Goal: Information Seeking & Learning: Learn about a topic

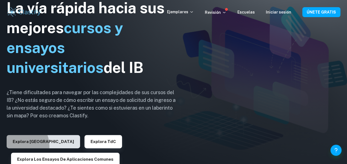
click at [15, 147] on button "Explora [GEOGRAPHIC_DATA]" at bounding box center [43, 141] width 73 height 13
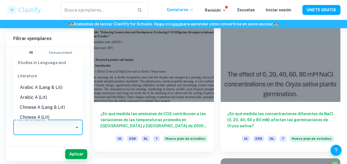
click at [62, 127] on input "Escribe un asunto" at bounding box center [44, 127] width 56 height 10
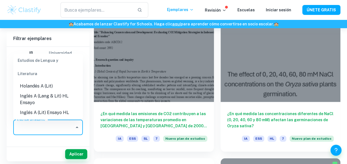
scroll to position [51, 0]
type input "m"
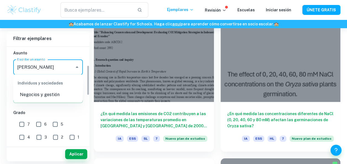
scroll to position [60, 0]
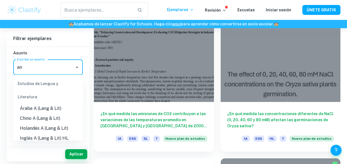
type input "a"
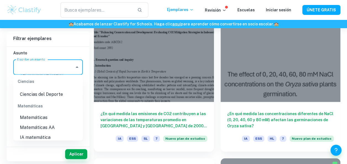
scroll to position [726, 0]
click at [44, 118] on li "Matemáticas" at bounding box center [48, 118] width 70 height 10
type input "Maths"
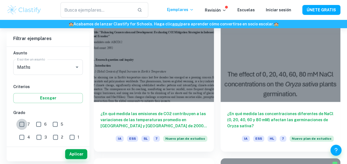
click at [19, 123] on input "7" at bounding box center [21, 124] width 11 height 11
checkbox input "true"
click at [76, 154] on font "Aplicar" at bounding box center [76, 154] width 14 height 7
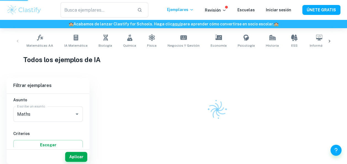
scroll to position [105, 0]
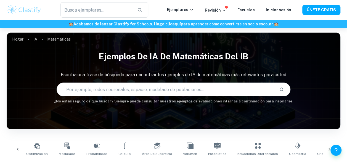
click at [165, 92] on input "text" at bounding box center [165, 89] width 217 height 15
type input "voronoi"
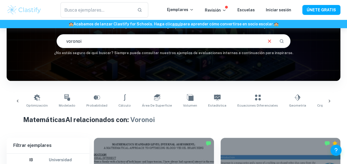
scroll to position [48, 0]
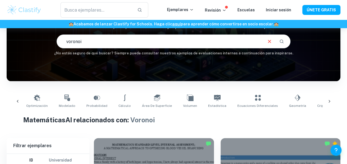
click at [160, 44] on input "voronoi" at bounding box center [159, 41] width 205 height 15
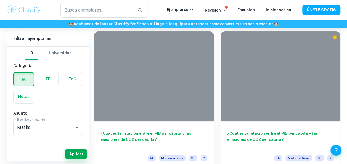
scroll to position [1032, 0]
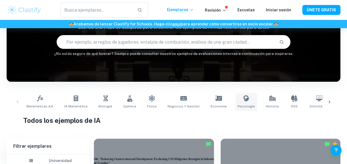
scroll to position [47, 0]
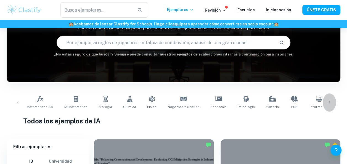
click at [330, 100] on icon at bounding box center [330, 103] width 6 height 6
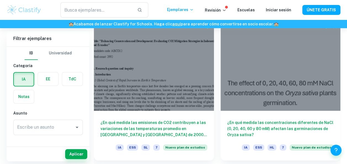
scroll to position [166, 0]
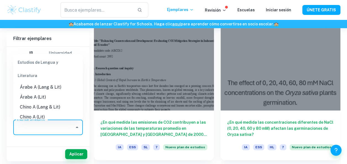
click at [49, 130] on input "Escribe un asunto" at bounding box center [44, 127] width 56 height 10
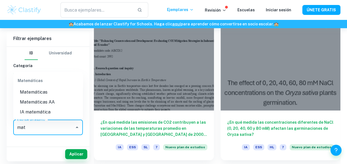
click at [47, 94] on li "Matemáticas" at bounding box center [48, 92] width 70 height 10
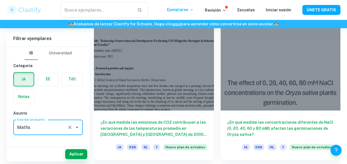
type input "Maths"
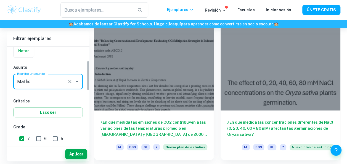
scroll to position [46, 0]
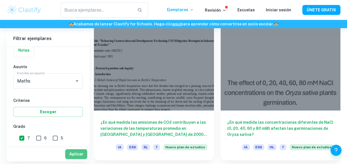
click at [71, 151] on font "Aplicar" at bounding box center [76, 154] width 14 height 7
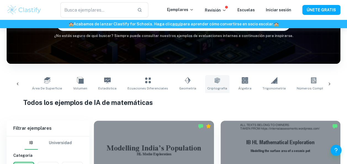
scroll to position [0, 186]
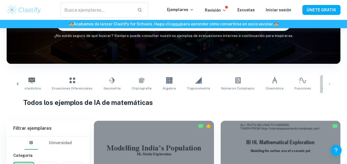
click at [328, 77] on icon at bounding box center [331, 80] width 7 height 7
type input "Correlation"
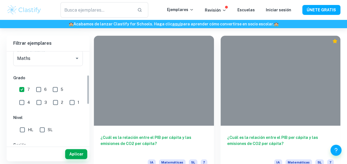
scroll to position [74, 0]
click at [21, 89] on input "7" at bounding box center [21, 89] width 11 height 11
checkbox input "false"
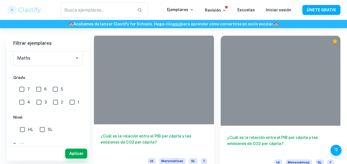
scroll to position [0, 0]
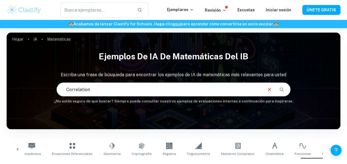
click at [104, 87] on input "Correlation" at bounding box center [159, 89] width 205 height 15
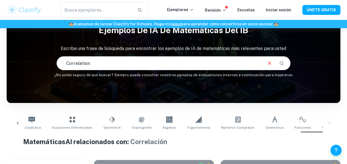
scroll to position [25, 0]
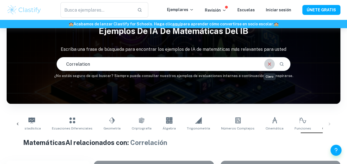
click at [269, 67] on icon "Claro" at bounding box center [269, 64] width 6 height 6
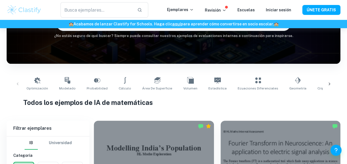
scroll to position [35, 0]
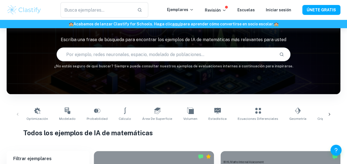
click at [190, 47] on input "text" at bounding box center [165, 54] width 217 height 15
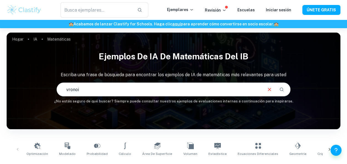
click at [173, 88] on input "vronoi" at bounding box center [159, 89] width 205 height 15
type input "v"
type input "voronoi"
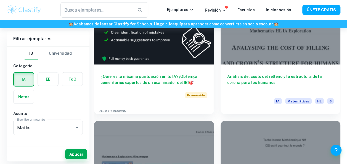
scroll to position [1529, 0]
